Goal: Use online tool/utility: Utilize a website feature to perform a specific function

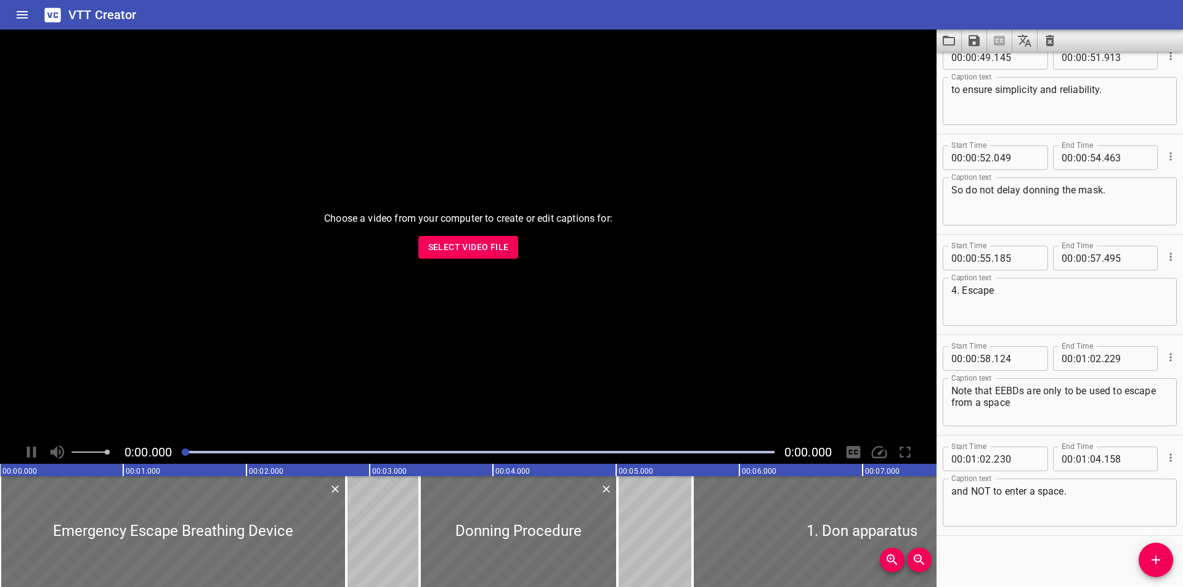
scroll to position [1632, 0]
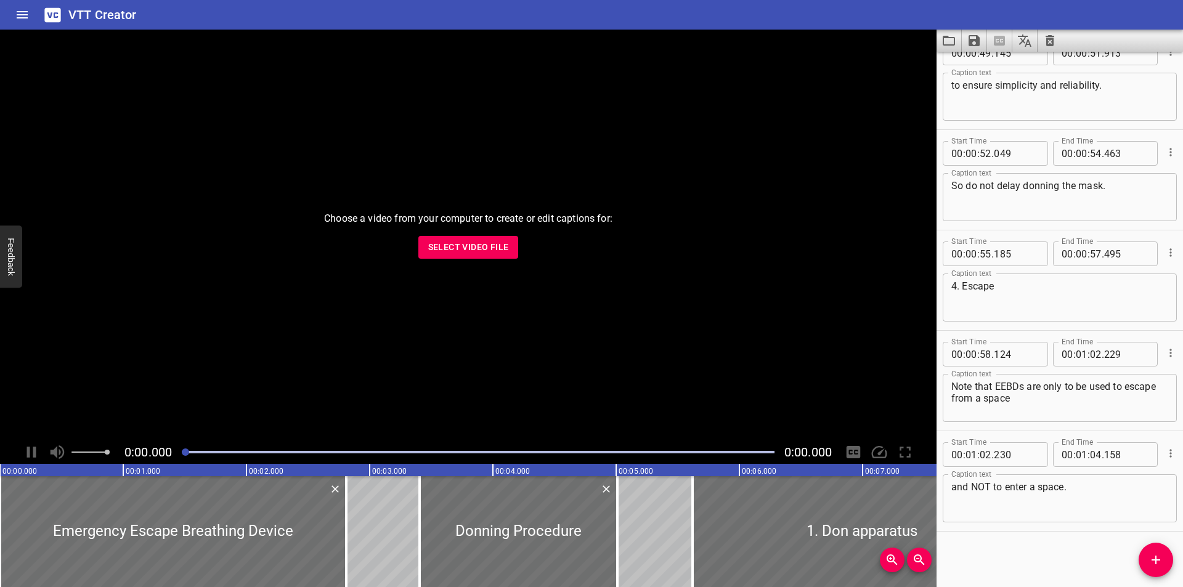
click at [971, 548] on div "Start Time 00 : 00 : 00 . 000 Start Time End Time 00 : 00 : 02 . 810 End Time C…" at bounding box center [1060, 319] width 246 height 535
drag, startPoint x: 983, startPoint y: 559, endPoint x: 932, endPoint y: 547, distance: 52.5
click at [983, 559] on div "Start Time 00 : 00 : 00 . 000 Start Time End Time 00 : 00 : 02 . 810 End Time C…" at bounding box center [1060, 319] width 246 height 535
click at [1092, 545] on div "Start Time 00 : 00 : 00 . 000 Start Time End Time 00 : 00 : 02 . 810 End Time C…" at bounding box center [1060, 319] width 246 height 535
click at [1004, 558] on div "Start Time 00 : 00 : 00 . 000 Start Time End Time 00 : 00 : 02 . 810 End Time C…" at bounding box center [1060, 319] width 246 height 535
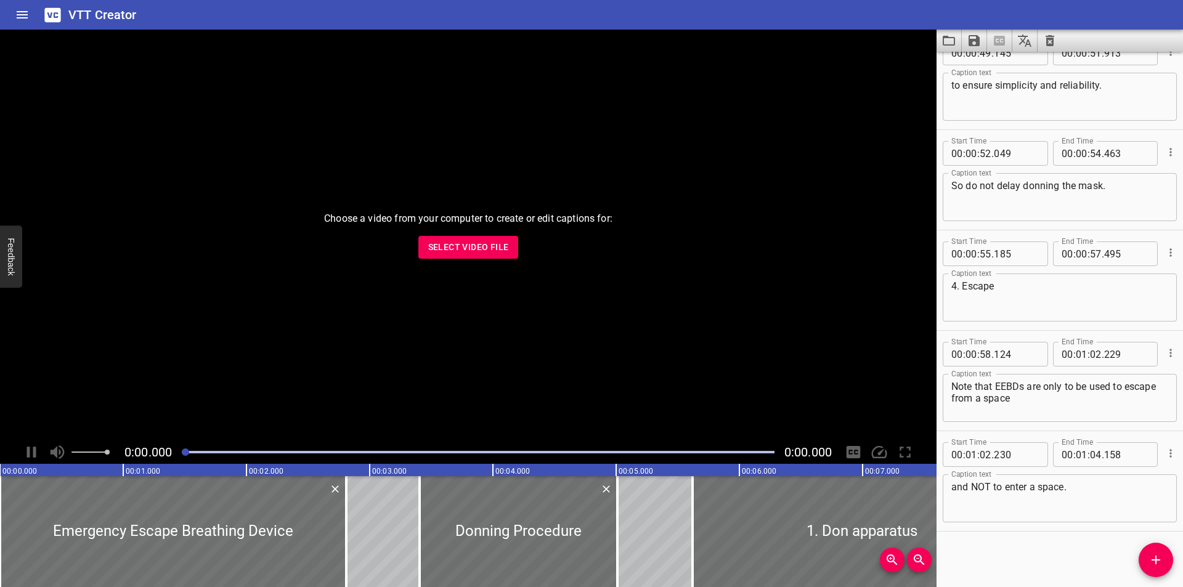
click at [992, 574] on div "Start Time 00 : 00 : 00 . 000 Start Time End Time 00 : 00 : 02 . 810 End Time C…" at bounding box center [1060, 319] width 246 height 535
drag, startPoint x: 1006, startPoint y: 558, endPoint x: 825, endPoint y: 529, distance: 182.8
click at [1006, 558] on div "Start Time 00 : 00 : 00 . 000 Start Time End Time 00 : 00 : 02 . 810 End Time C…" at bounding box center [1060, 319] width 246 height 535
click at [1005, 548] on div "Start Time 00 : 00 : 00 . 000 Start Time End Time 00 : 00 : 02 . 810 End Time C…" at bounding box center [1060, 319] width 246 height 535
click at [982, 332] on div "Start Time 00 : 00 : 58 . 124 Start Time End Time 00 : 01 : 02 . 229 End Time C…" at bounding box center [1060, 381] width 246 height 100
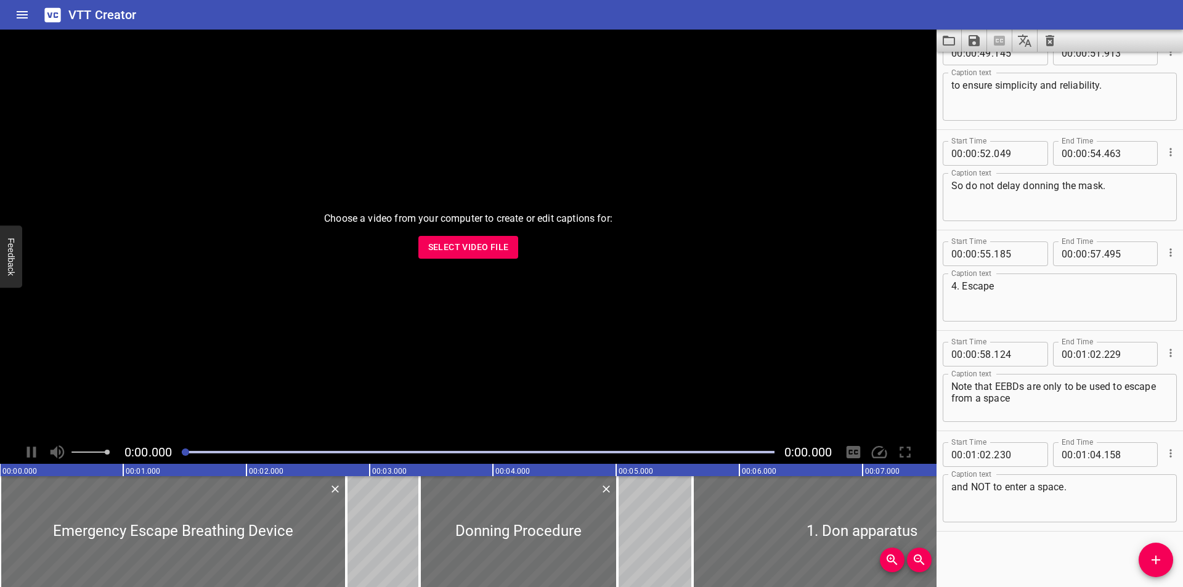
click at [998, 546] on div "Start Time 00 : 00 : 00 . 000 Start Time End Time 00 : 00 : 02 . 810 End Time C…" at bounding box center [1060, 319] width 246 height 535
click at [996, 323] on div "Caption text 4. Escape Caption text" at bounding box center [1060, 296] width 234 height 55
click at [1003, 331] on div "Start Time 00 : 00 : 58 . 124 Start Time End Time 00 : 01 : 02 . 229 End Time C…" at bounding box center [1060, 381] width 246 height 100
click at [983, 555] on div "Start Time 00 : 00 : 00 . 000 Start Time End Time 00 : 00 : 02 . 810 End Time C…" at bounding box center [1060, 319] width 246 height 535
click at [991, 554] on div "Start Time 00 : 00 : 00 . 000 Start Time End Time 00 : 00 : 02 . 810 End Time C…" at bounding box center [1060, 319] width 246 height 535
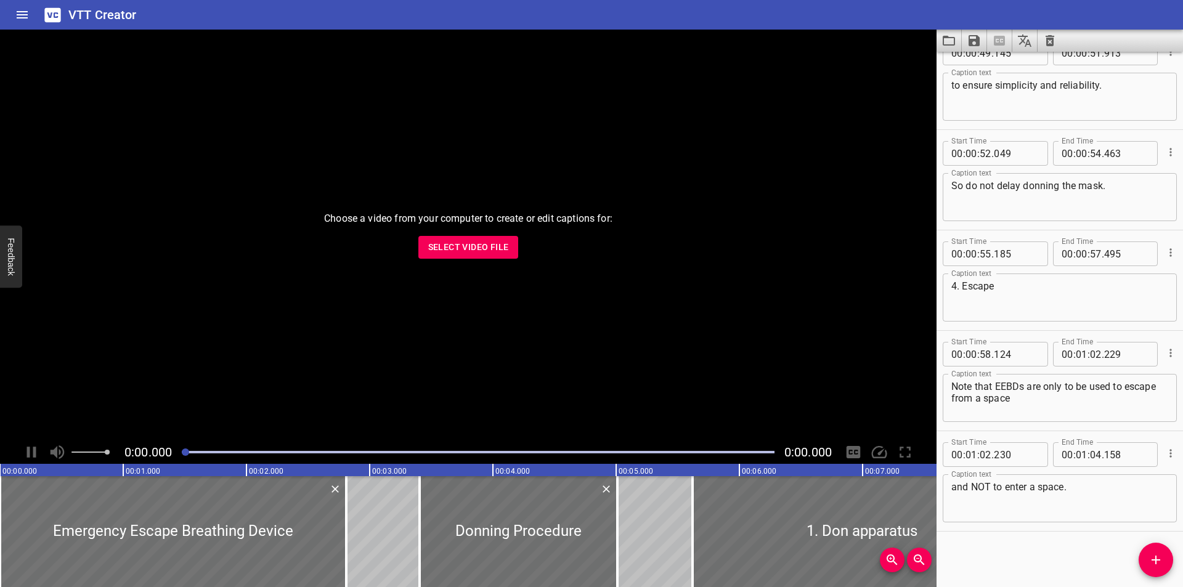
click at [986, 561] on div "Start Time 00 : 00 : 00 . 000 Start Time End Time 00 : 00 : 02 . 810 End Time C…" at bounding box center [1060, 319] width 246 height 535
drag, startPoint x: 988, startPoint y: 554, endPoint x: 954, endPoint y: 547, distance: 35.3
click at [988, 553] on div "Start Time 00 : 00 : 00 . 000 Start Time End Time 00 : 00 : 02 . 810 End Time C…" at bounding box center [1060, 319] width 246 height 535
drag, startPoint x: 1005, startPoint y: 553, endPoint x: 933, endPoint y: 524, distance: 77.1
click at [1005, 553] on div "Start Time 00 : 00 : 00 . 000 Start Time End Time 00 : 00 : 02 . 810 End Time C…" at bounding box center [1060, 319] width 246 height 535
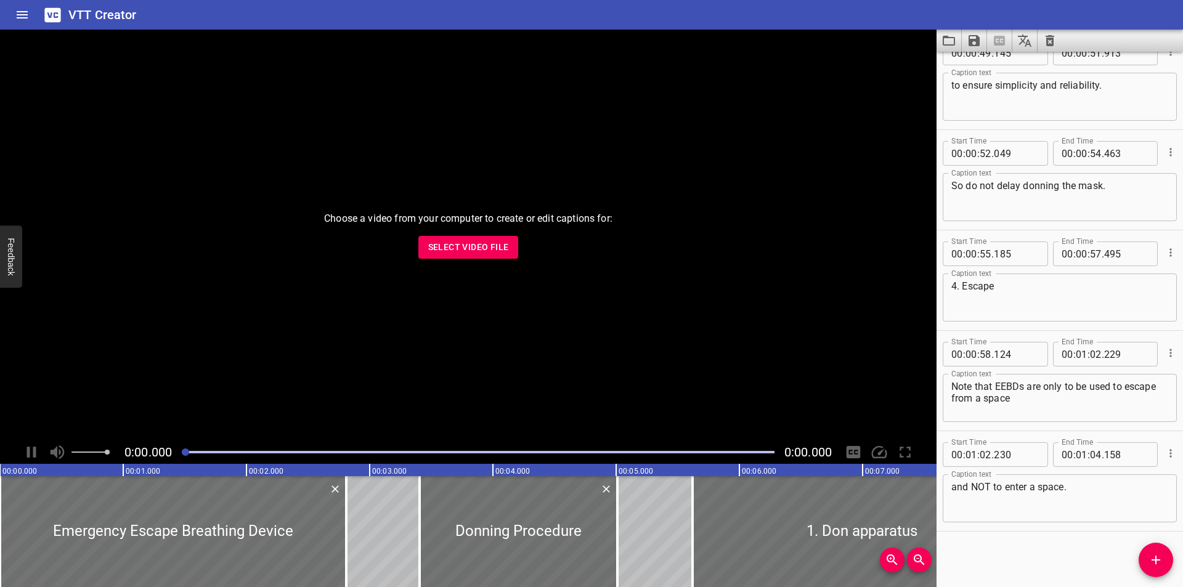
click at [1024, 559] on div "Start Time 00 : 00 : 00 . 000 Start Time End Time 00 : 00 : 02 . 810 End Time C…" at bounding box center [1060, 319] width 246 height 535
click at [1002, 542] on div "Start Time 00 : 00 : 00 . 000 Start Time End Time 00 : 00 : 02 . 810 End Time C…" at bounding box center [1060, 319] width 246 height 535
click at [1019, 568] on div "Start Time 00 : 00 : 00 . 000 Start Time End Time 00 : 00 : 02 . 810 End Time C…" at bounding box center [1060, 319] width 246 height 535
